Goal: Information Seeking & Learning: Learn about a topic

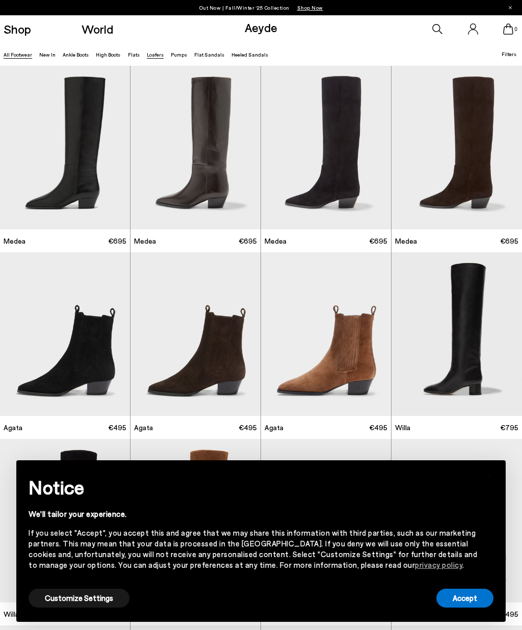
click at [151, 52] on link "Loafers" at bounding box center [155, 54] width 17 height 6
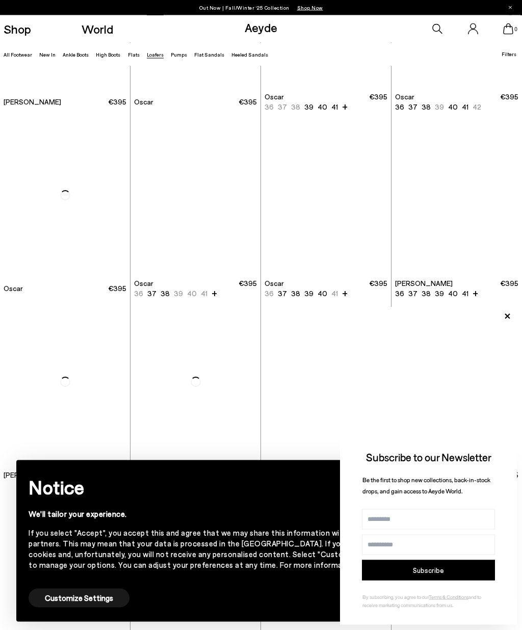
scroll to position [698, 0]
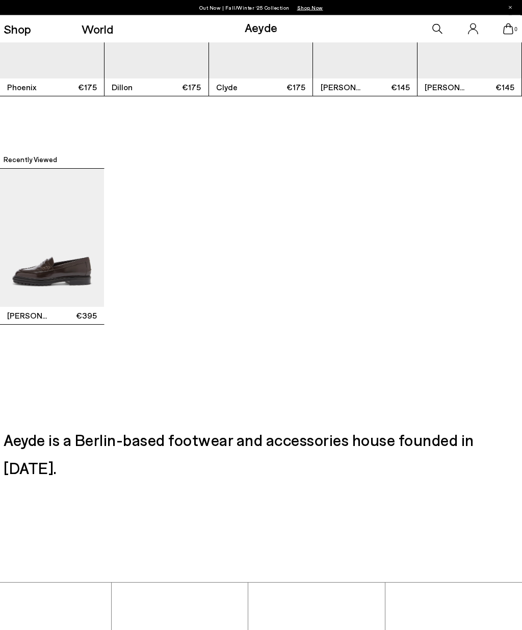
scroll to position [2192, 0]
